Goal: Book appointment/travel/reservation

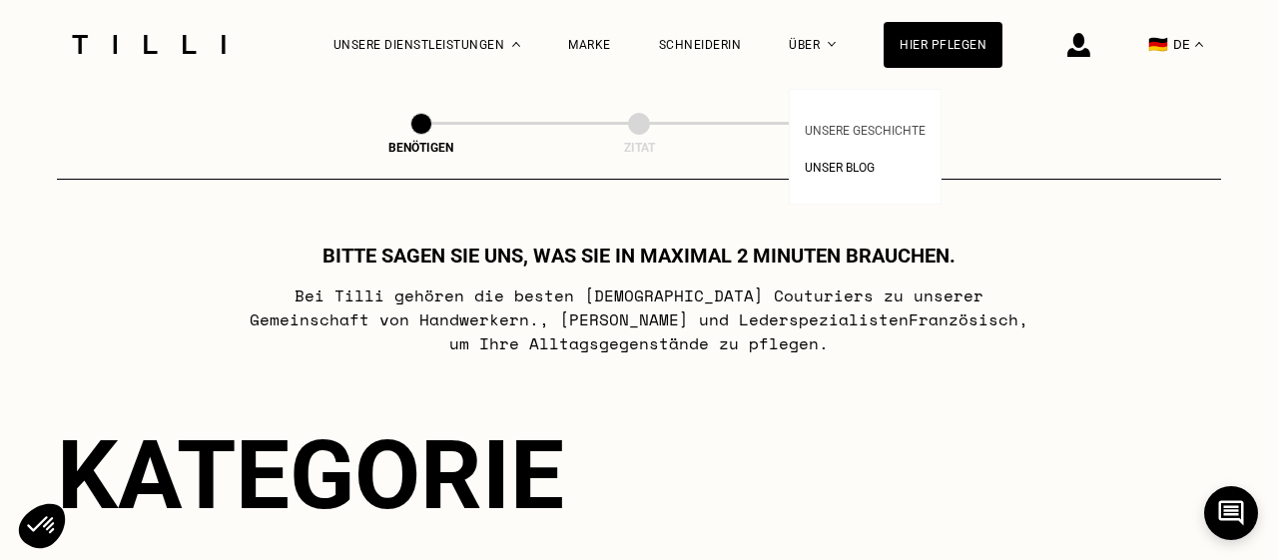
click at [820, 131] on span "Unsere Geschichte" at bounding box center [865, 131] width 121 height 14
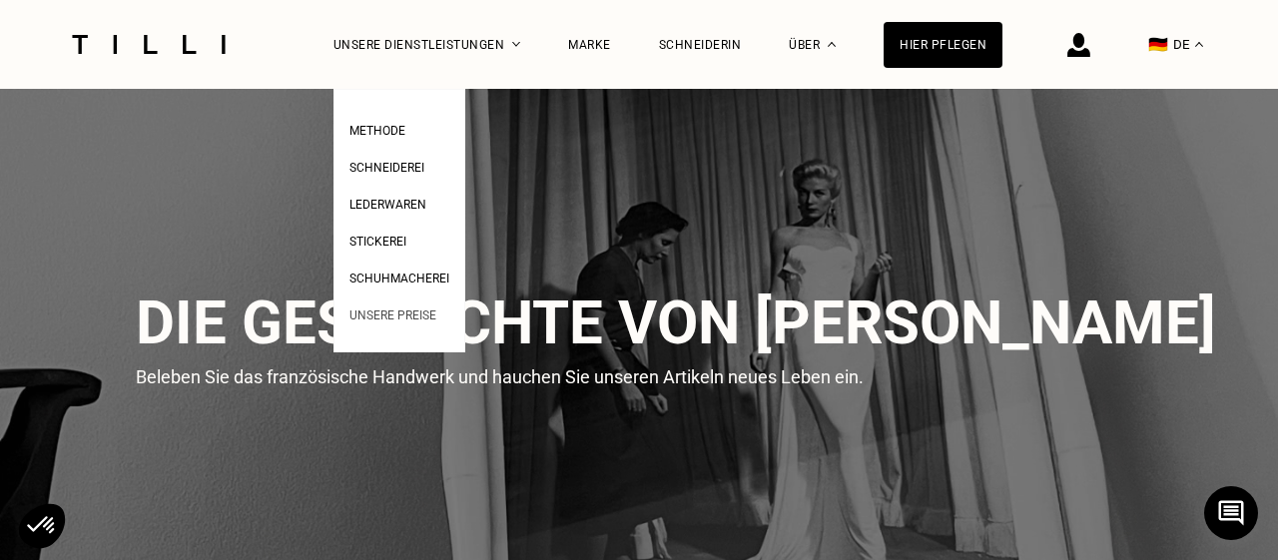
click at [400, 316] on span "Unsere Preise" at bounding box center [392, 316] width 87 height 14
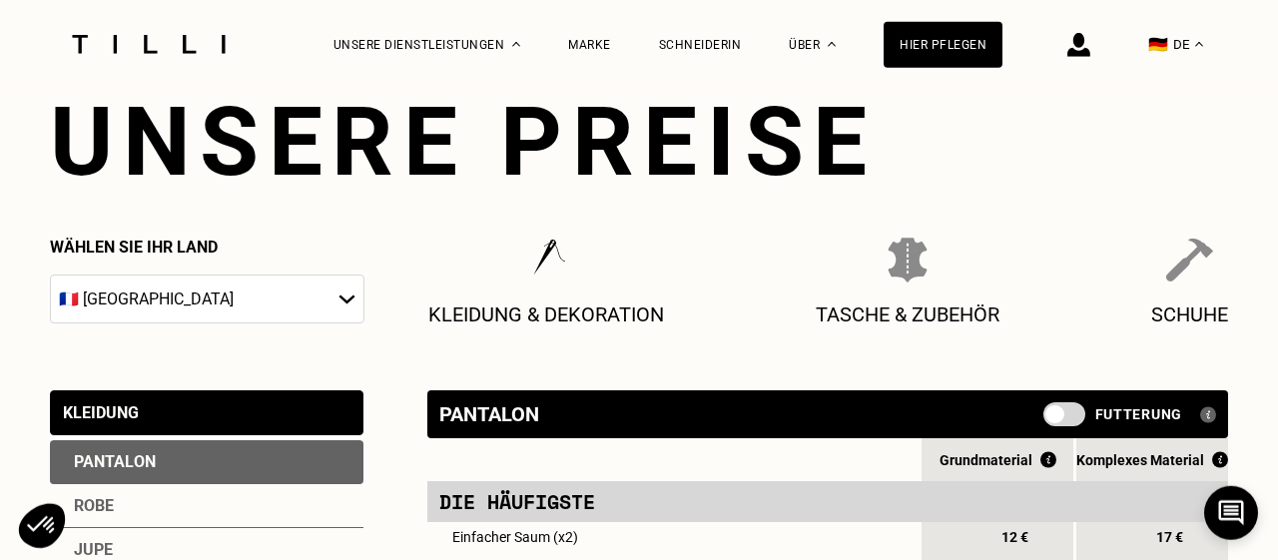
scroll to position [71, 0]
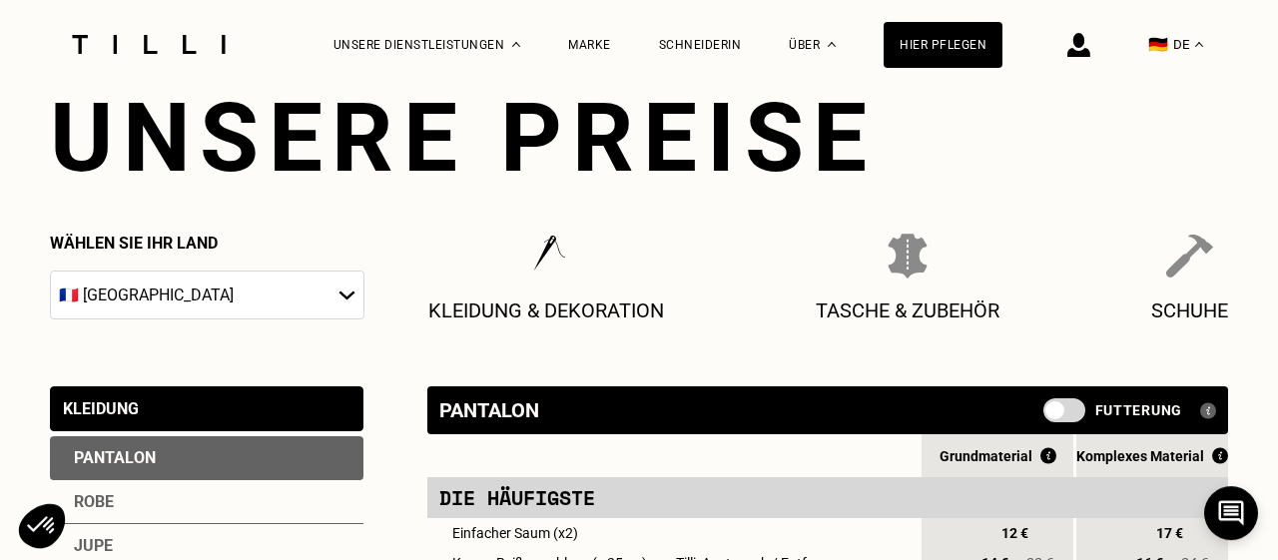
click at [50, 271] on select "🇦🇹 [GEOGRAPHIC_DATA] 🇧🇪 [GEOGRAPHIC_DATA] 🇧🇬 [GEOGRAPHIC_DATA] 🇭🇷 [GEOGRAPHIC_D…" at bounding box center [207, 295] width 314 height 49
select select "DE"
click option "🇩🇪 [GEOGRAPHIC_DATA]" at bounding box center [0, 0] width 0 height 0
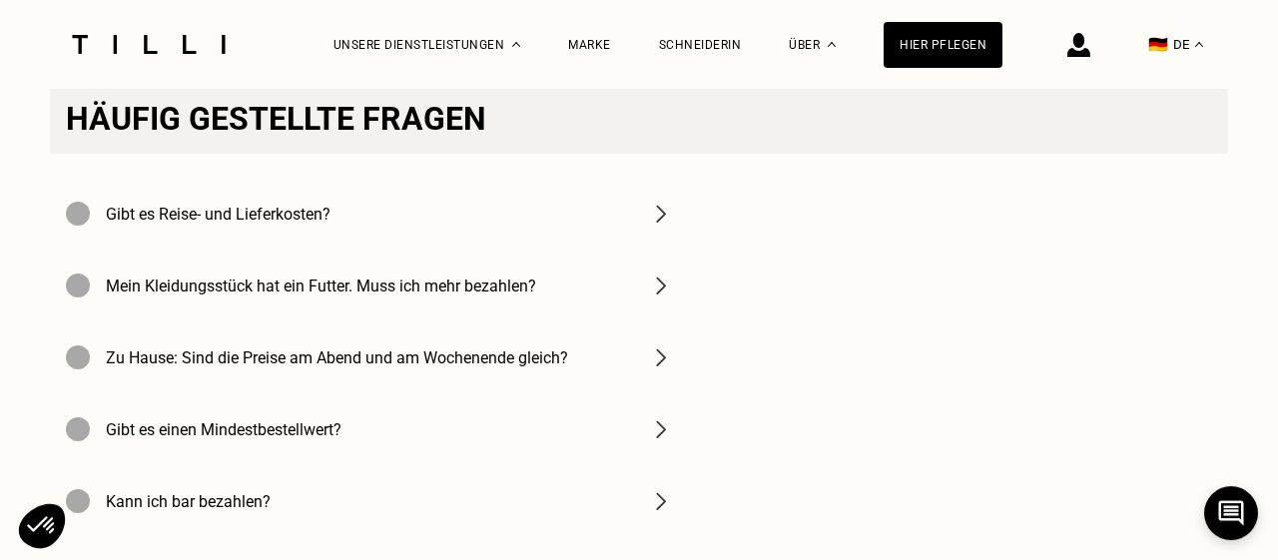
scroll to position [2758, 0]
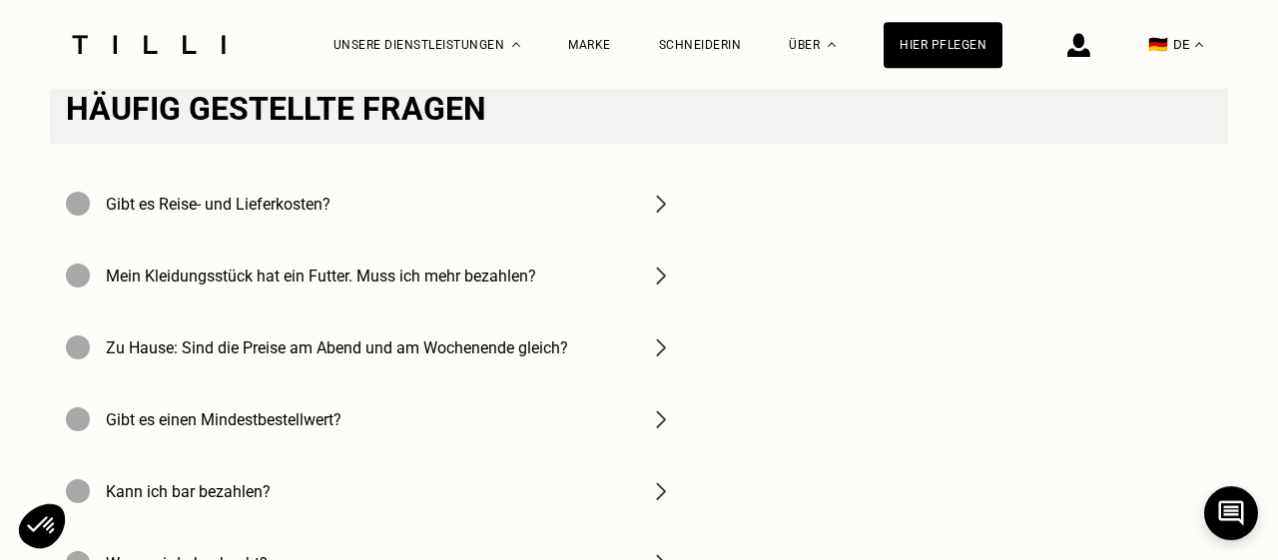
click at [660, 216] on img at bounding box center [661, 204] width 24 height 24
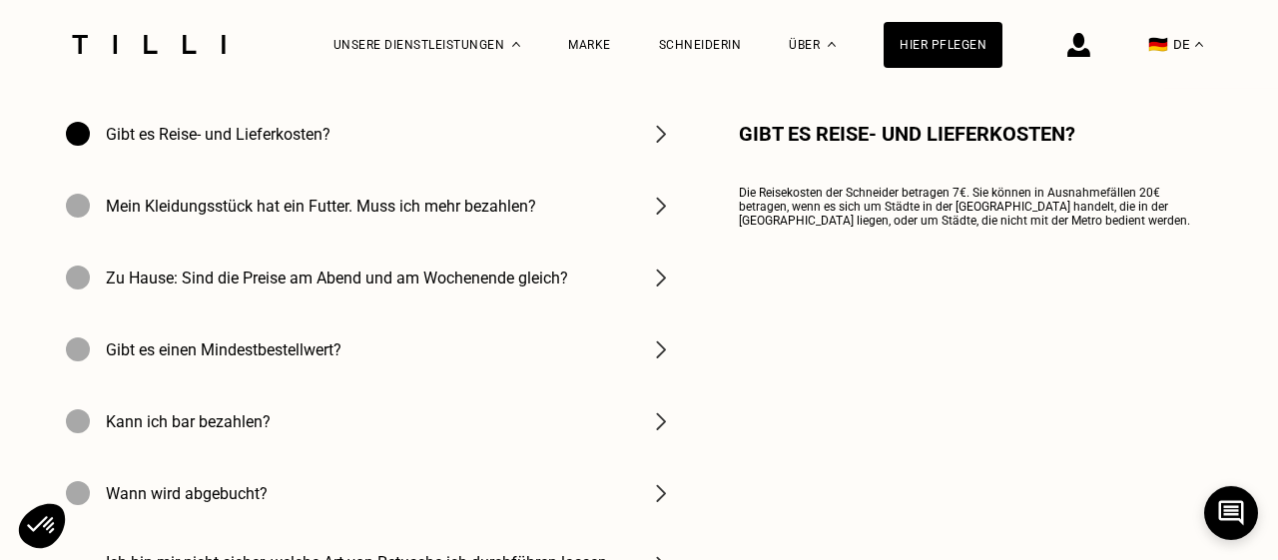
scroll to position [2830, 0]
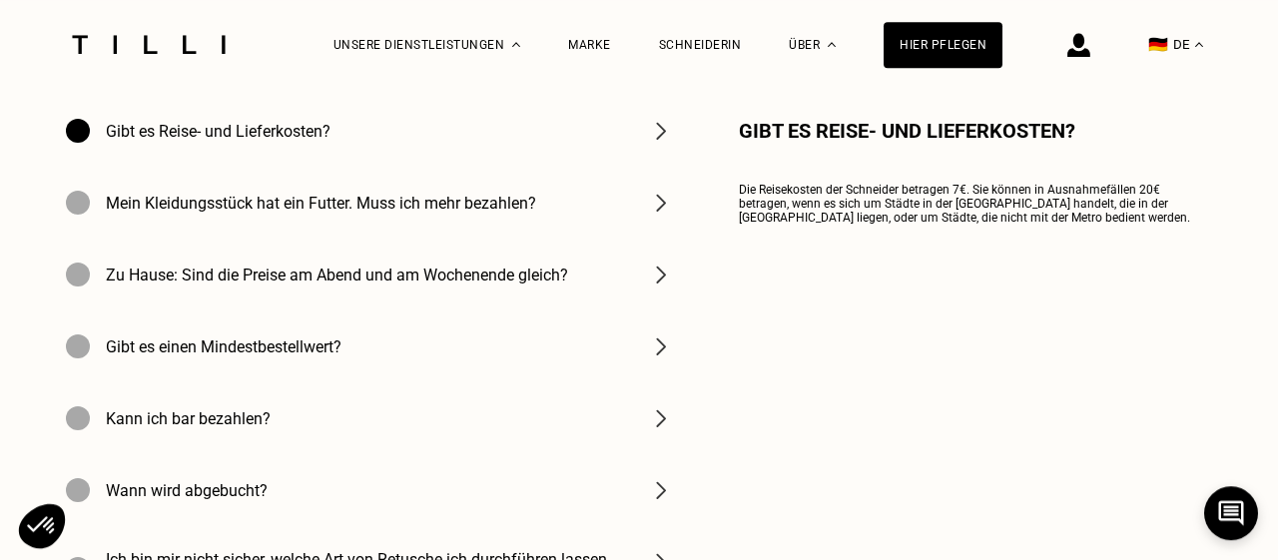
click at [662, 287] on img at bounding box center [661, 275] width 24 height 24
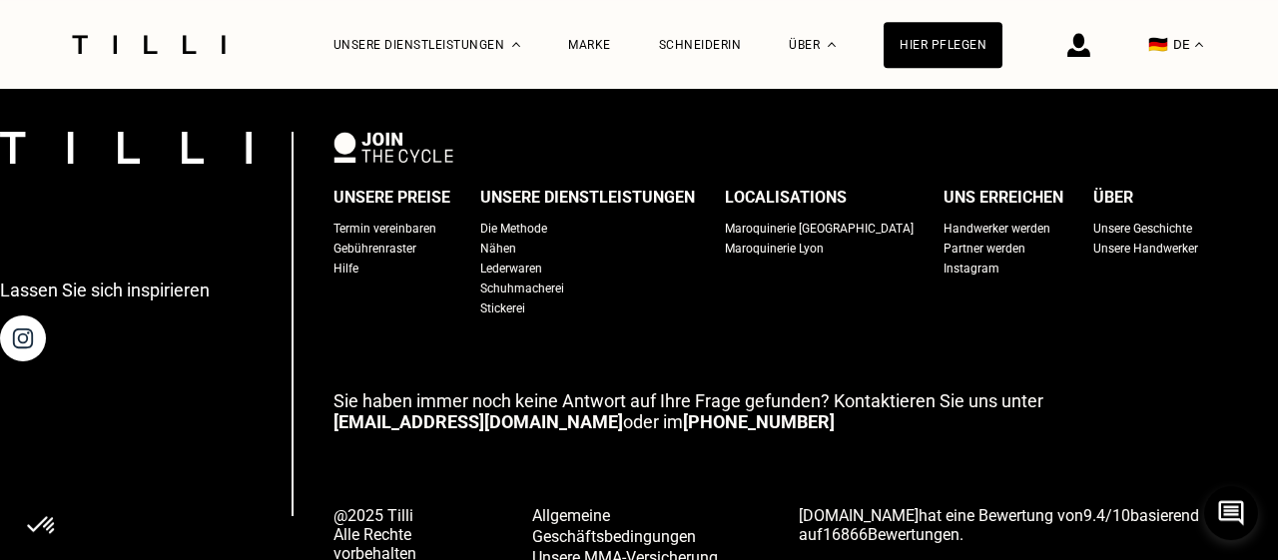
scroll to position [3705, 0]
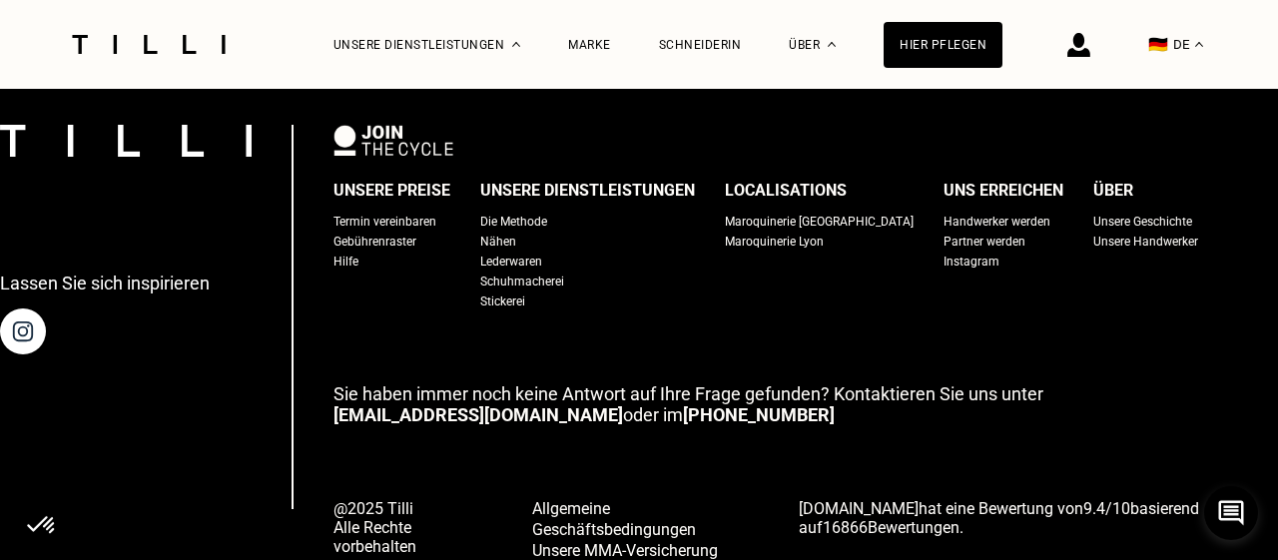
click at [414, 232] on div "Termin vereinbaren" at bounding box center [384, 222] width 103 height 20
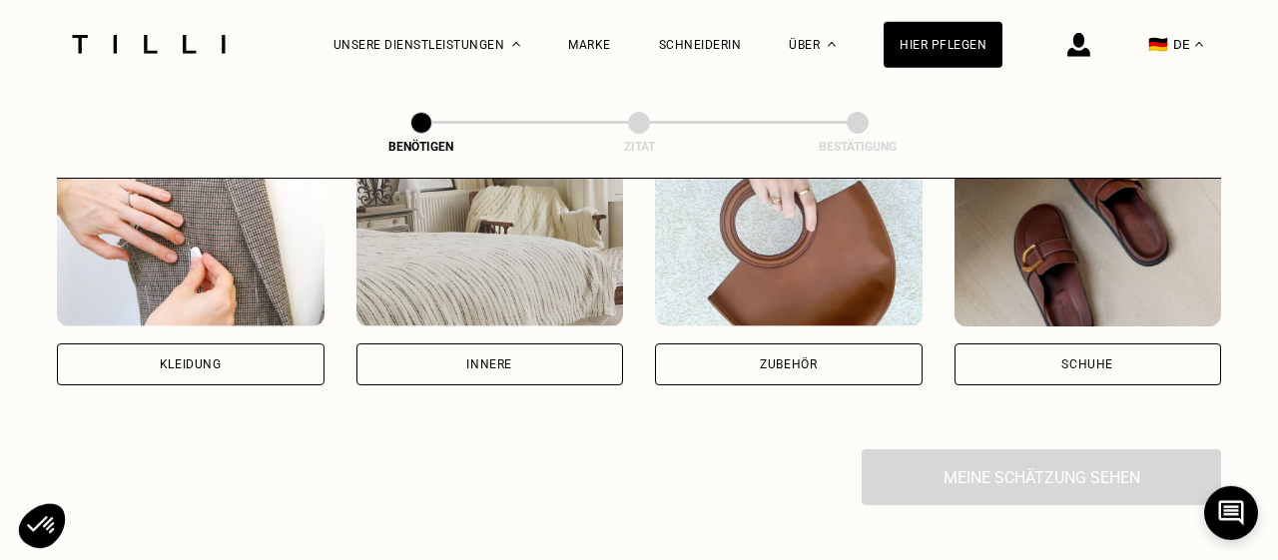
scroll to position [451, 0]
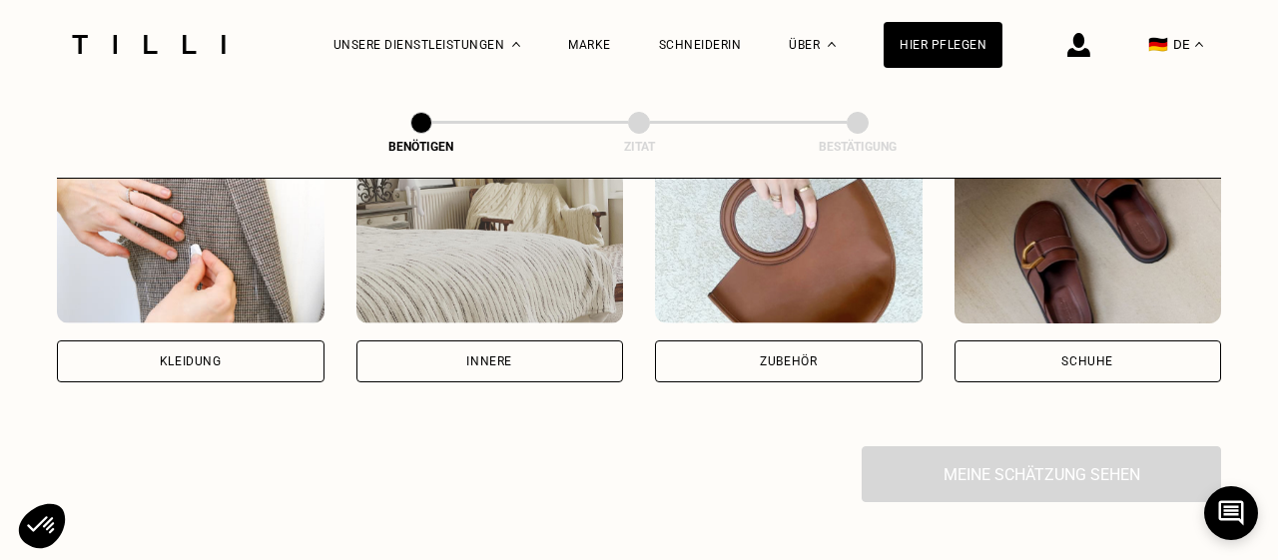
click at [214, 356] on div "Kleidung" at bounding box center [191, 361] width 62 height 12
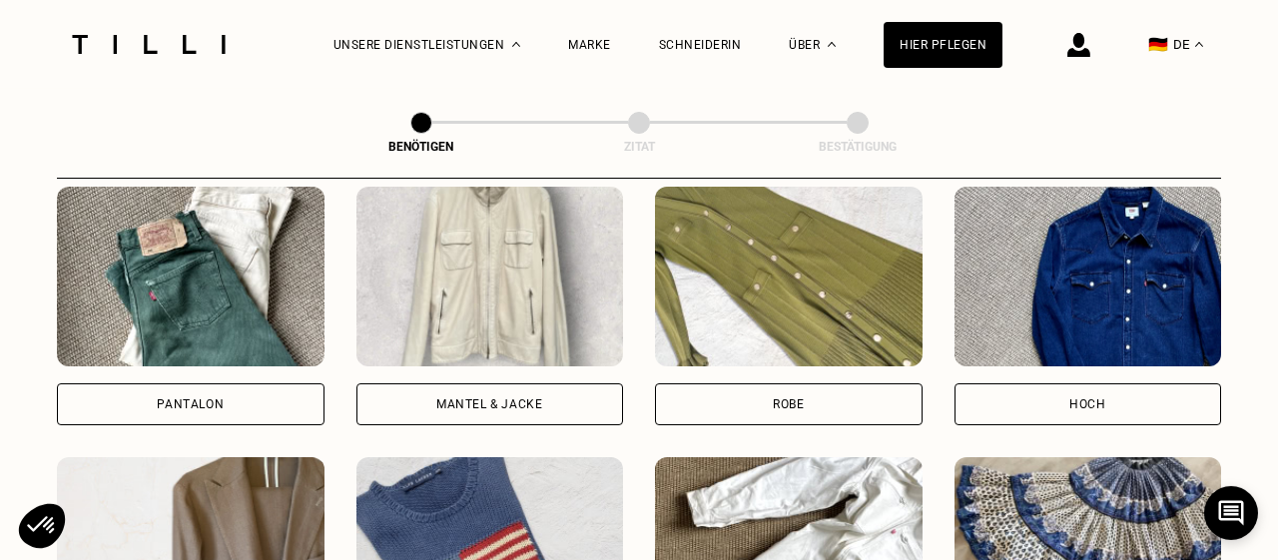
scroll to position [947, 0]
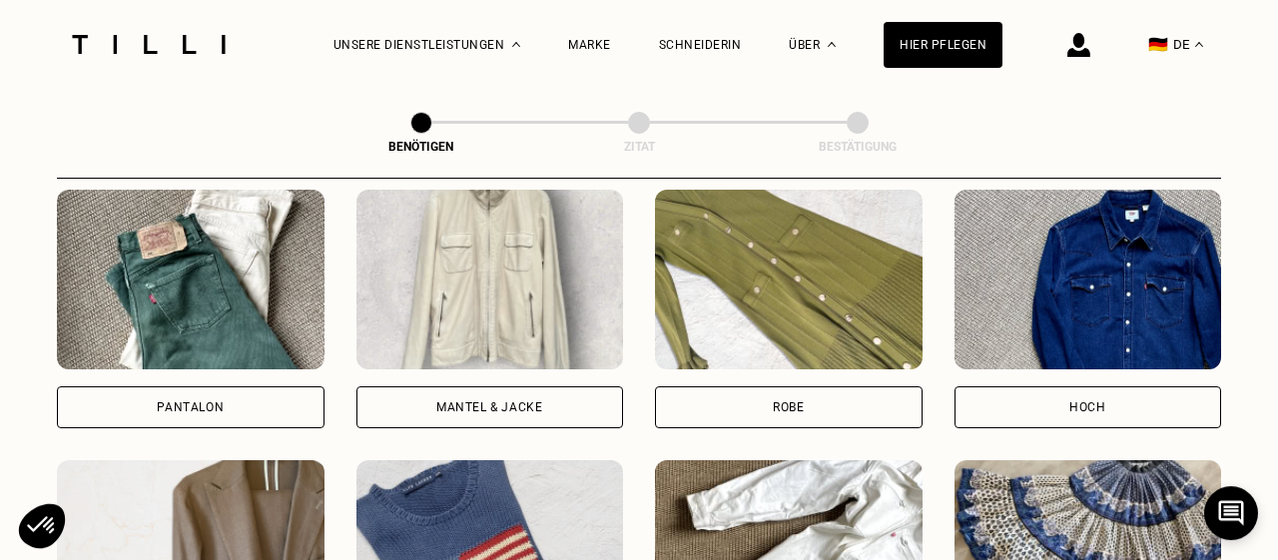
click at [1095, 406] on div "Hoch" at bounding box center [1087, 407] width 36 height 12
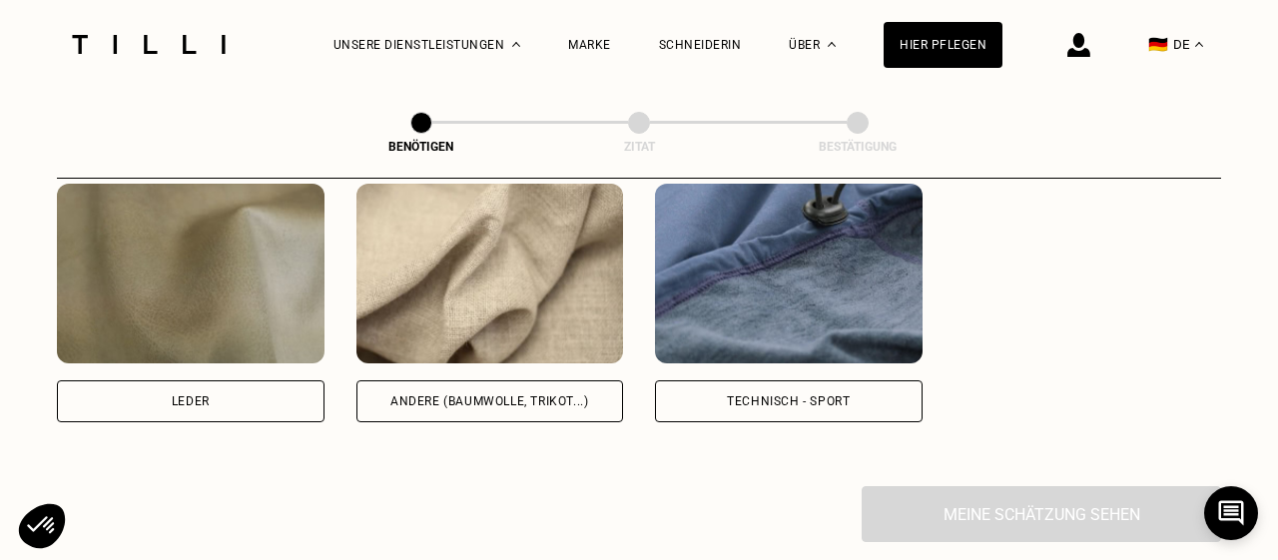
scroll to position [2550, 0]
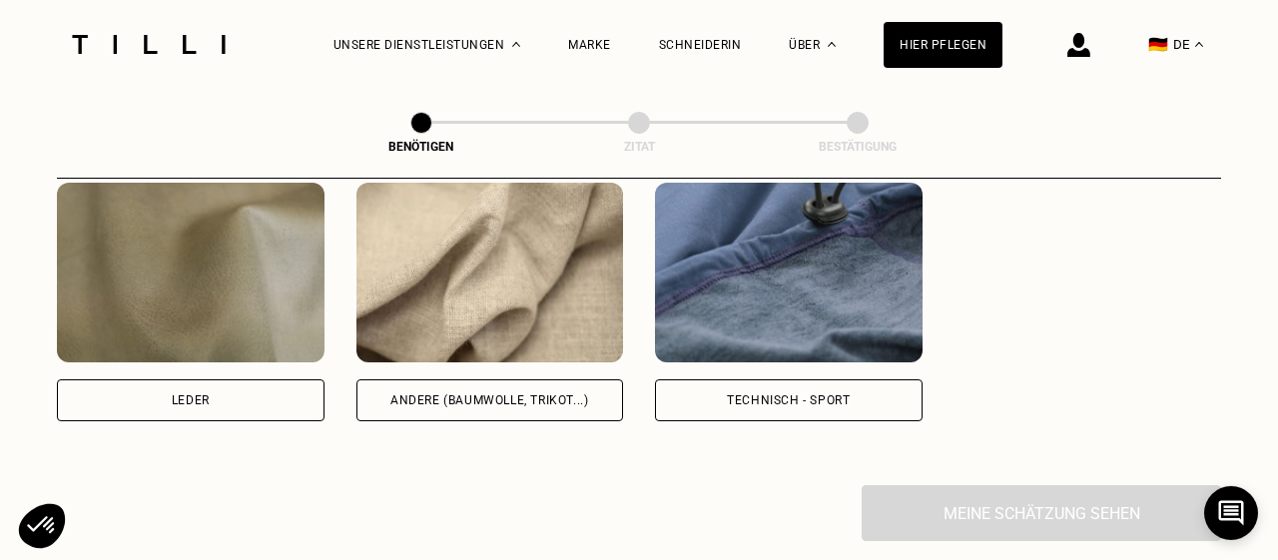
click at [554, 406] on div "Andere (Baumwolle, Trikot...)" at bounding box center [489, 400] width 198 height 12
select select "DE"
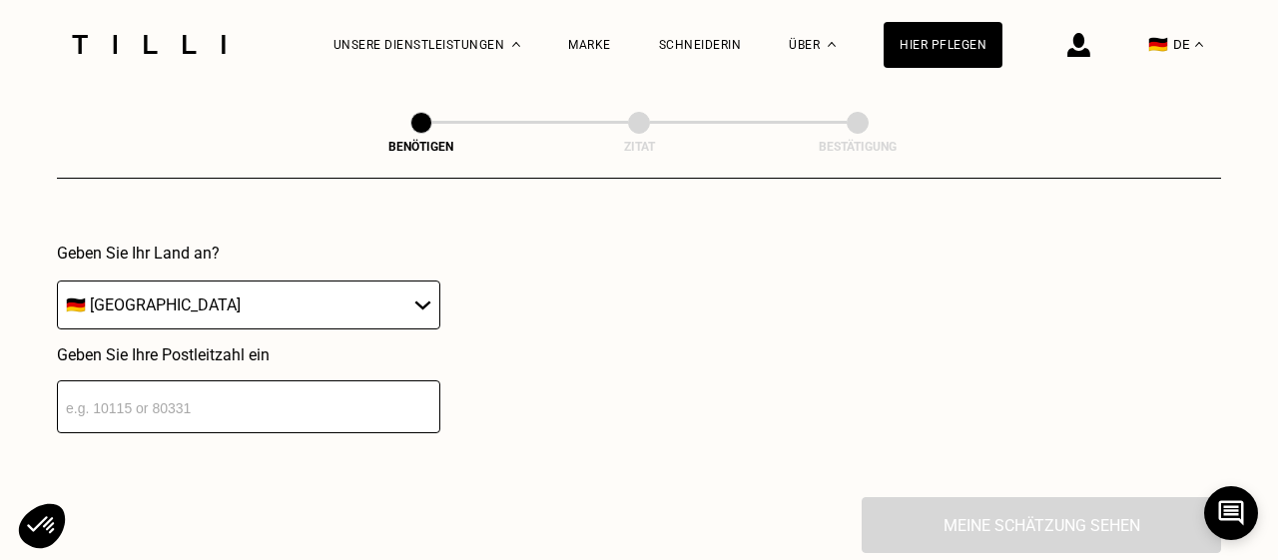
scroll to position [3073, 0]
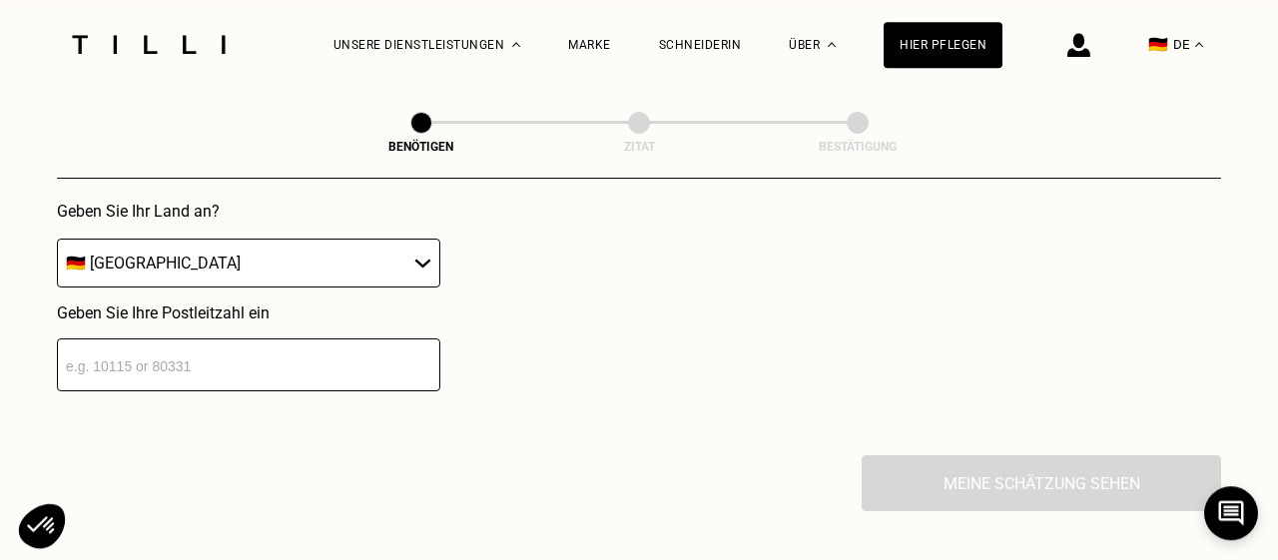
click at [221, 365] on input "number" at bounding box center [248, 364] width 383 height 53
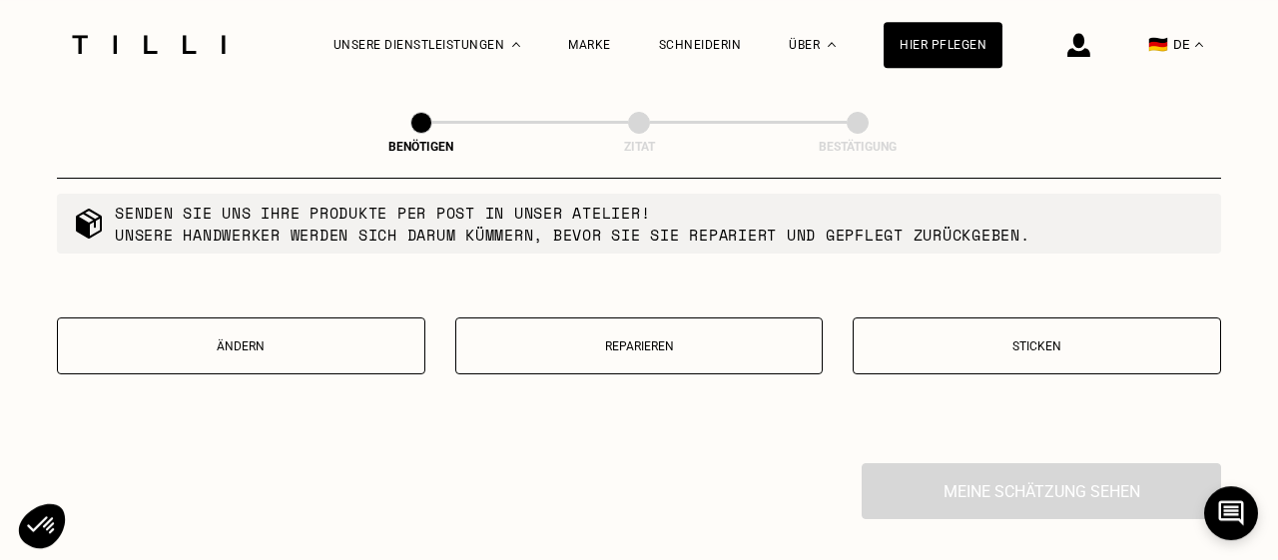
scroll to position [3687, 0]
type input "10713"
click at [636, 352] on p "Reparieren" at bounding box center [639, 345] width 346 height 14
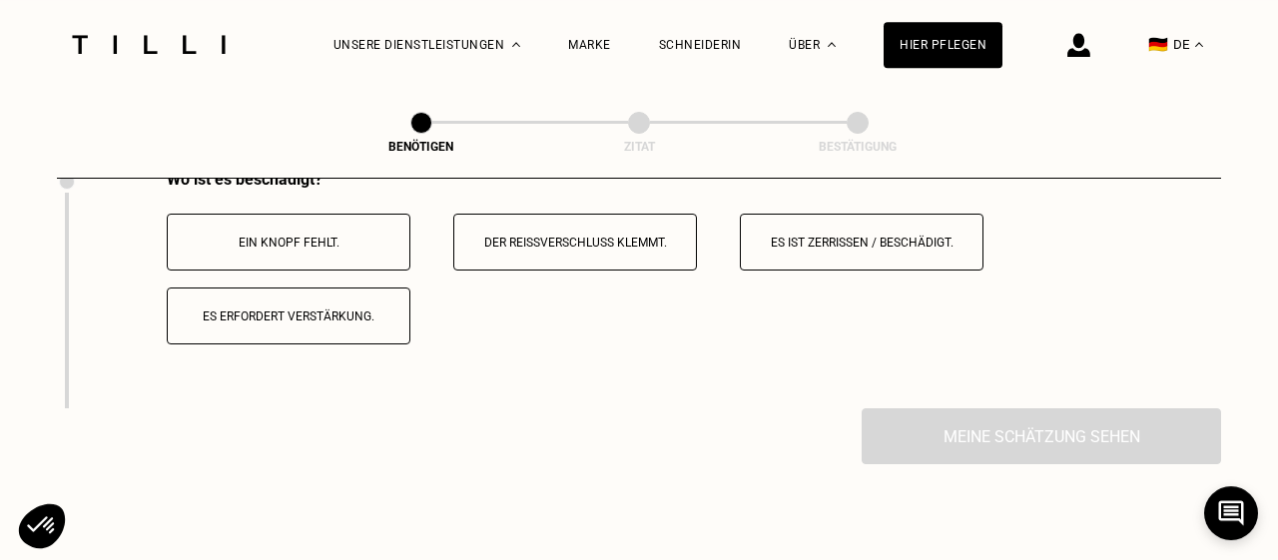
scroll to position [3979, 0]
click at [821, 251] on p "Es ist zerrissen / beschädigt." at bounding box center [862, 244] width 222 height 14
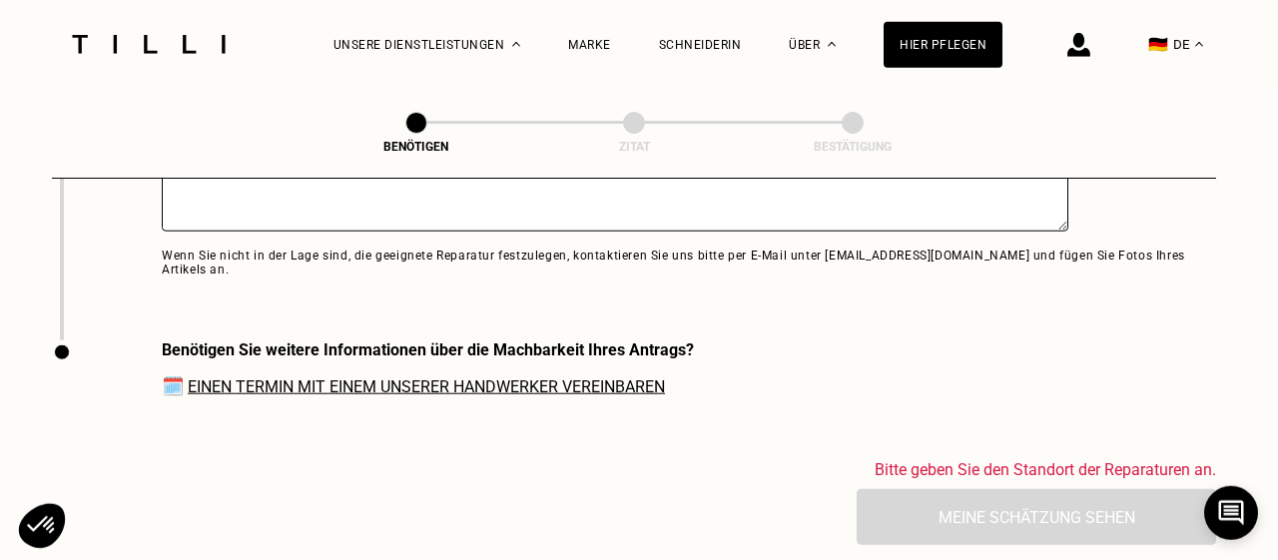
scroll to position [4521, 5]
